Goal: Task Accomplishment & Management: Manage account settings

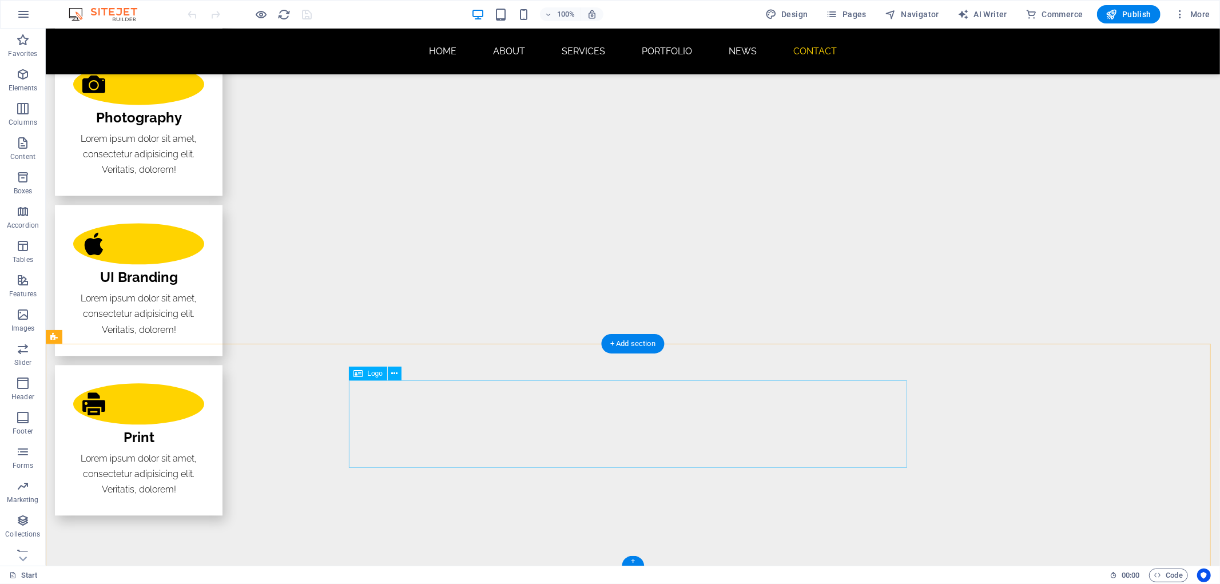
scroll to position [1940, 0]
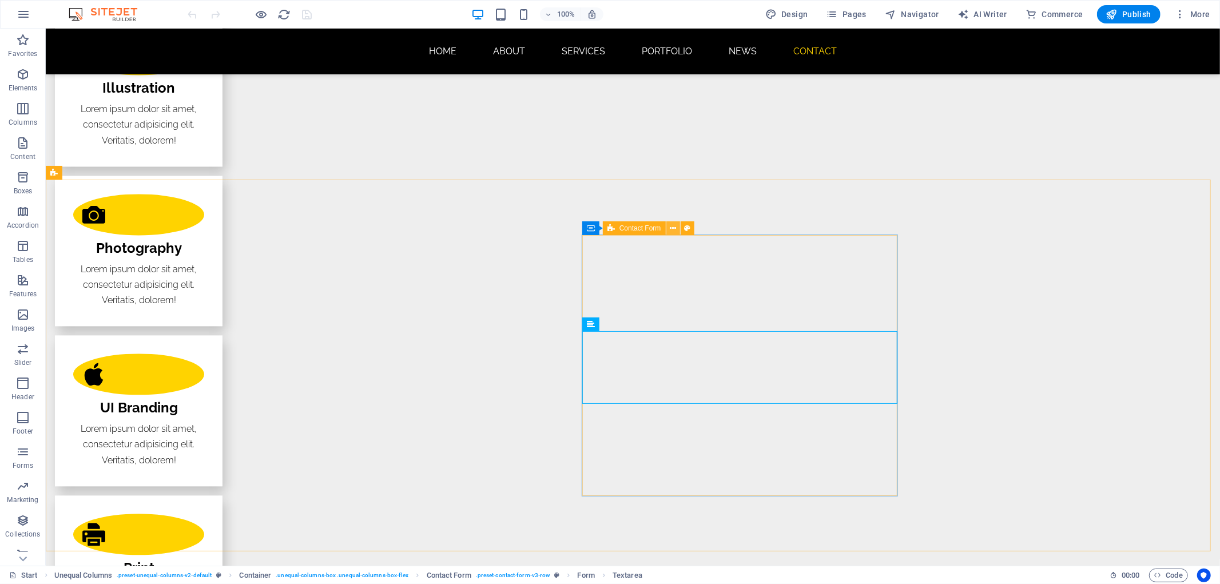
click at [678, 228] on button at bounding box center [673, 228] width 14 height 14
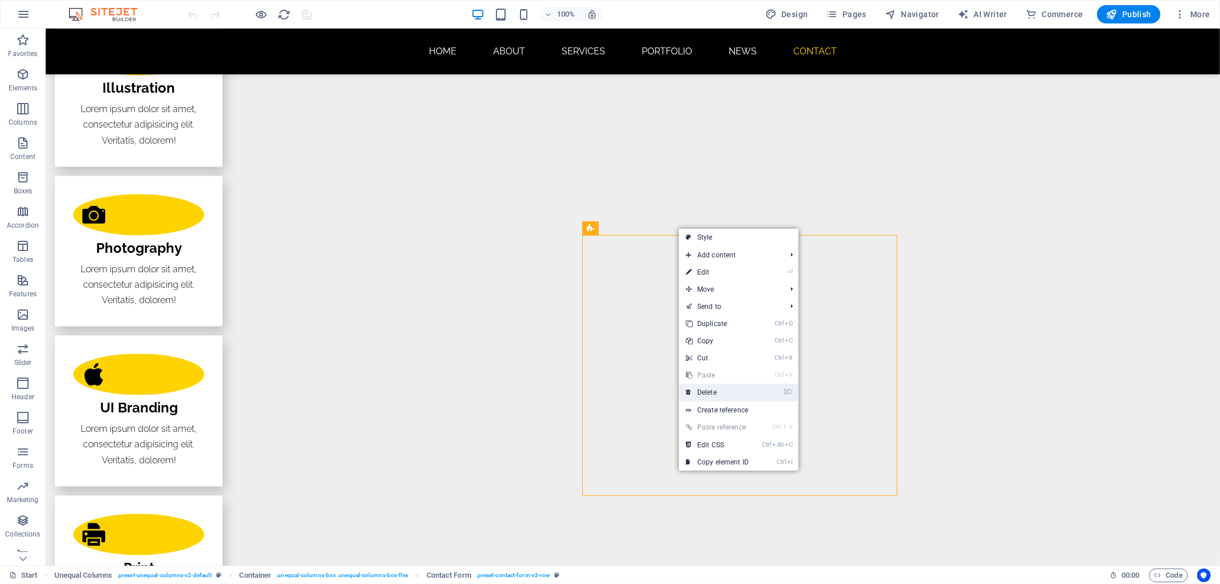
click at [689, 395] on icon at bounding box center [689, 392] width 6 height 17
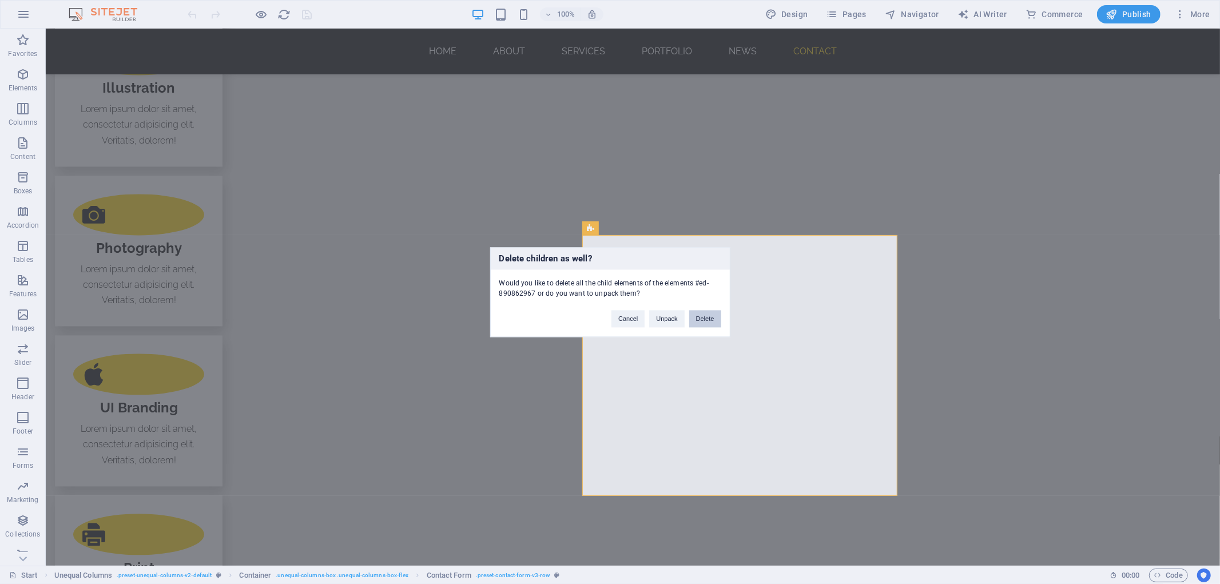
click at [700, 321] on button "Delete" at bounding box center [705, 318] width 32 height 17
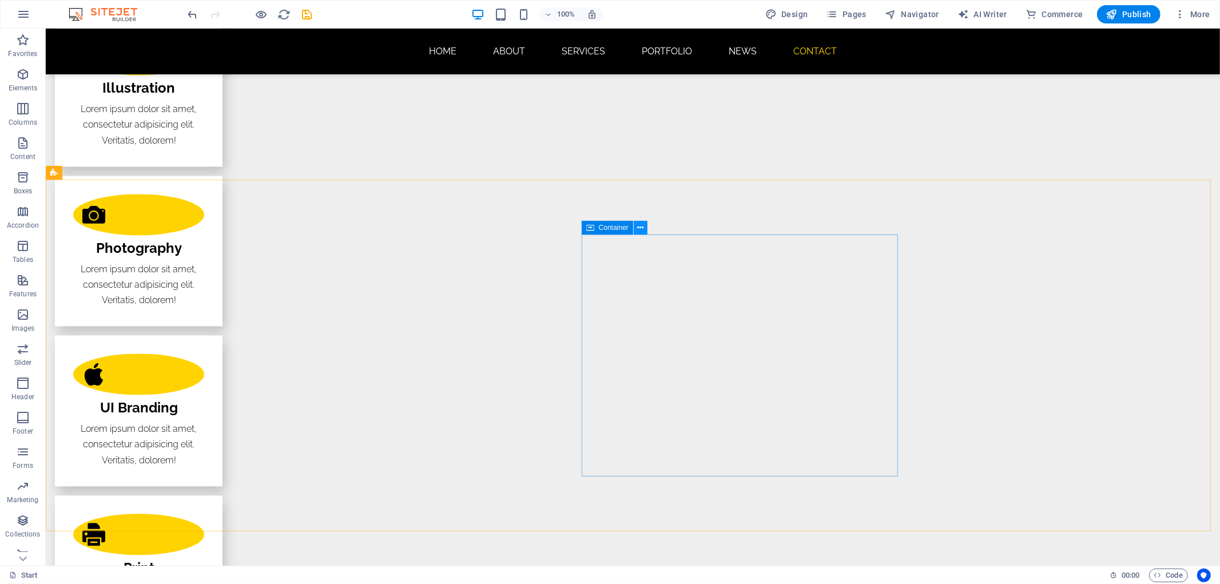
click at [643, 228] on icon at bounding box center [640, 228] width 6 height 12
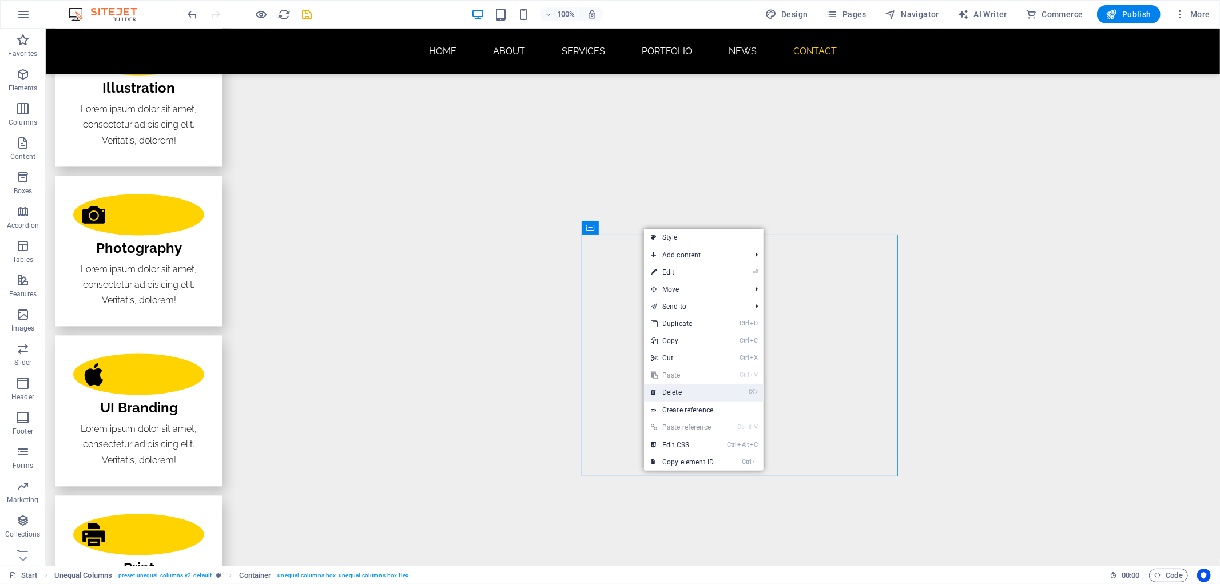
click at [683, 395] on link "⌦ Delete" at bounding box center [682, 392] width 77 height 17
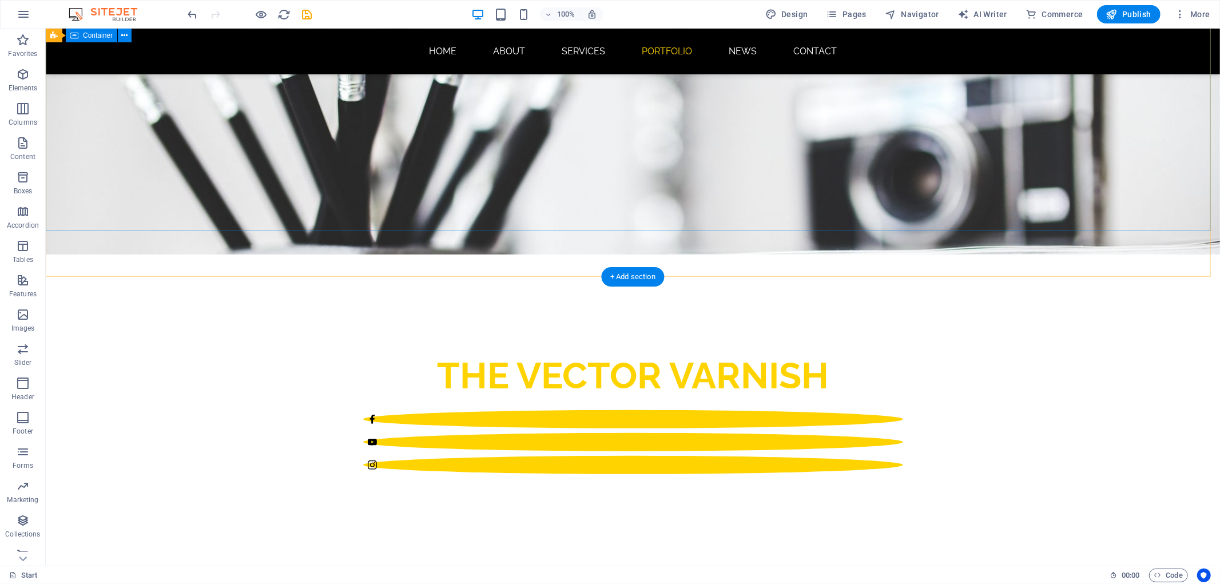
scroll to position [424, 0]
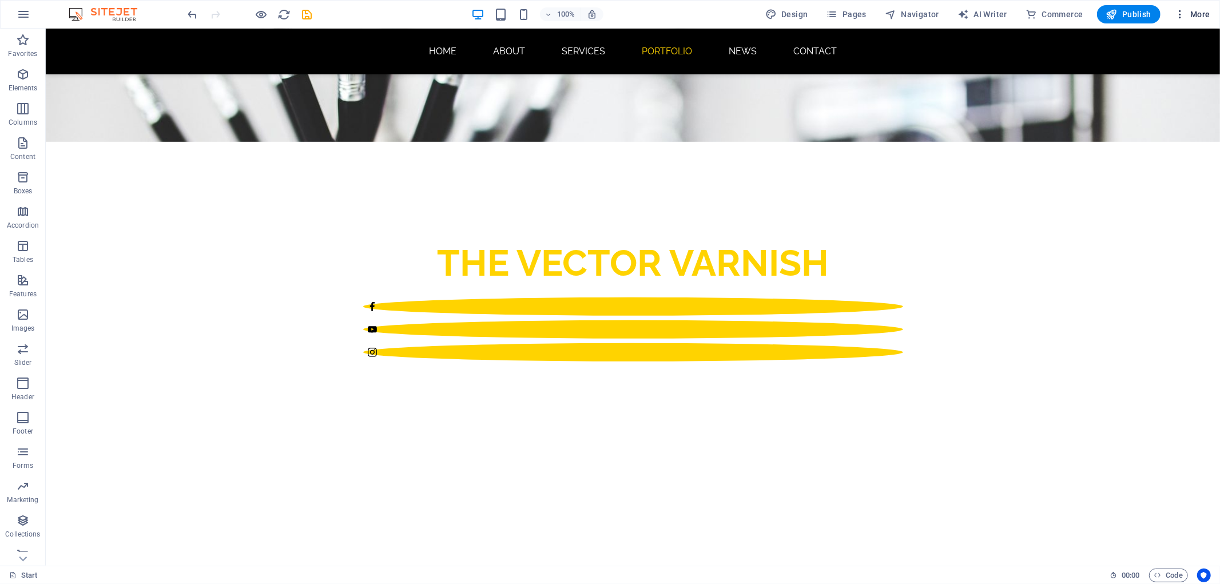
drag, startPoint x: 1178, startPoint y: 14, endPoint x: 1185, endPoint y: 8, distance: 9.7
click at [1185, 9] on icon "button" at bounding box center [1179, 14] width 11 height 11
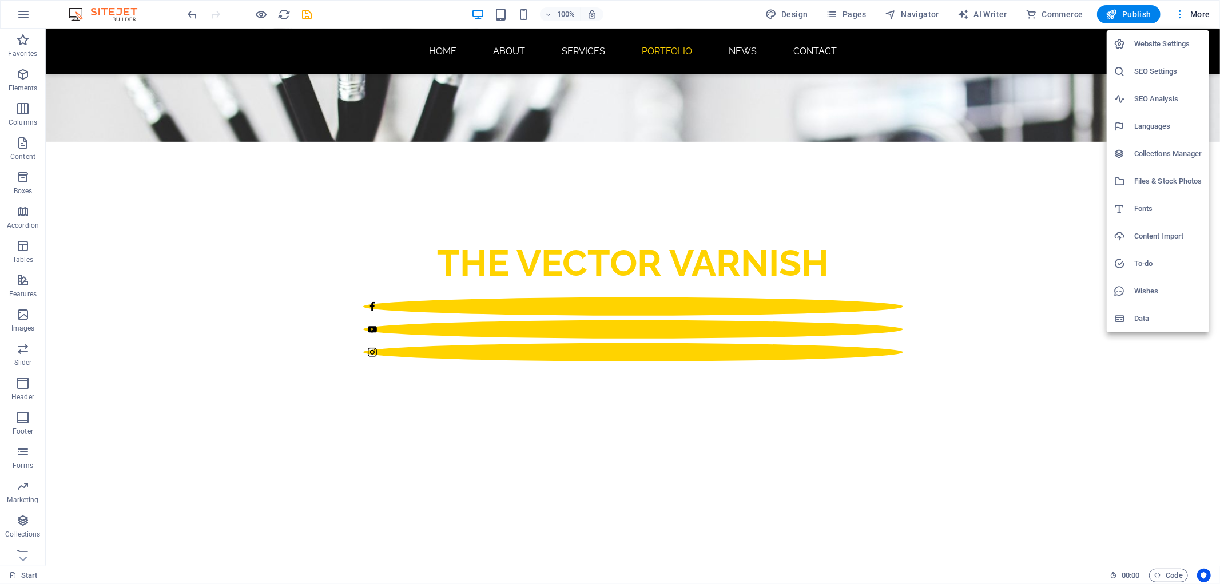
click at [1171, 43] on h6 "Website Settings" at bounding box center [1168, 44] width 68 height 14
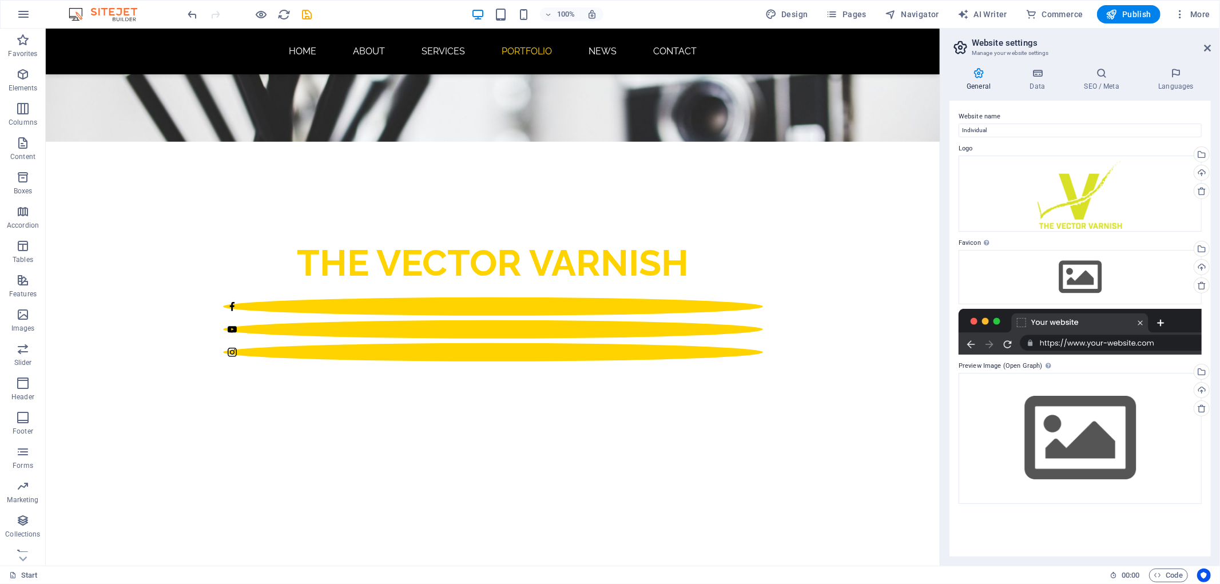
click at [980, 74] on icon at bounding box center [978, 72] width 58 height 11
